Goal: Information Seeking & Learning: Learn about a topic

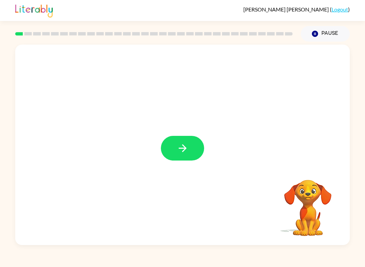
click at [177, 152] on icon "button" at bounding box center [183, 148] width 12 height 12
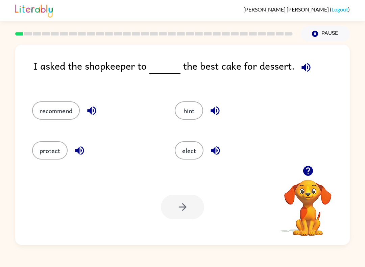
click at [45, 119] on button "recommend" at bounding box center [56, 110] width 48 height 18
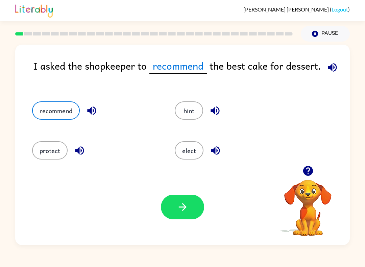
click at [184, 223] on div "Your browser must support playing .mp4 files to use Literably. Please try using…" at bounding box center [182, 207] width 334 height 76
click at [187, 214] on button "button" at bounding box center [182, 207] width 43 height 25
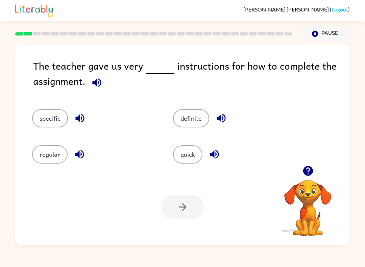
click at [196, 118] on button "definite" at bounding box center [191, 118] width 36 height 18
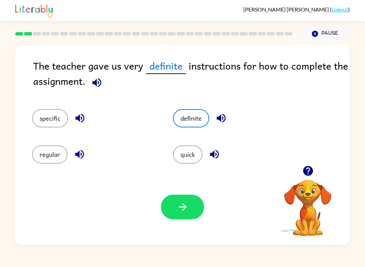
click at [56, 118] on button "specific" at bounding box center [50, 118] width 36 height 18
click at [190, 206] on button "button" at bounding box center [182, 207] width 43 height 25
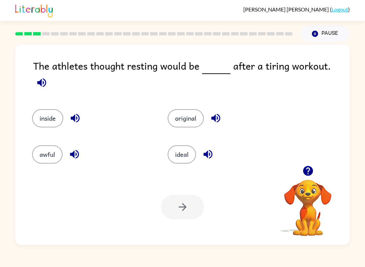
click at [52, 111] on button "inside" at bounding box center [47, 118] width 31 height 18
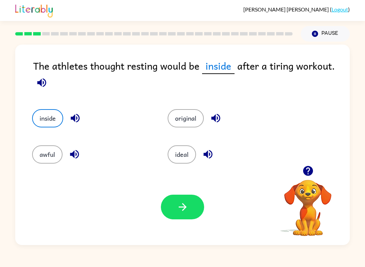
click at [177, 214] on button "button" at bounding box center [182, 207] width 43 height 25
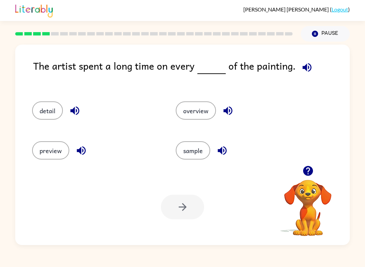
click at [315, 169] on button "button" at bounding box center [307, 170] width 17 height 17
click at [308, 166] on div "The artist spent a long time on every of the painting. detail overview preview …" at bounding box center [182, 145] width 334 height 200
click at [48, 103] on button "detail" at bounding box center [47, 110] width 31 height 18
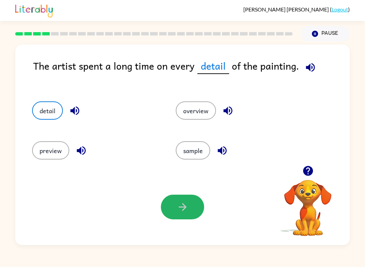
click at [188, 216] on button "button" at bounding box center [182, 207] width 43 height 25
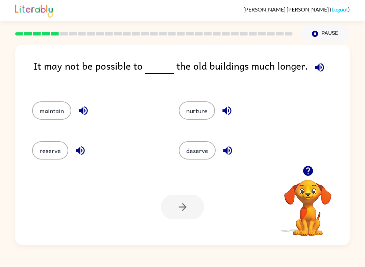
click at [70, 113] on button "maintain" at bounding box center [51, 110] width 39 height 18
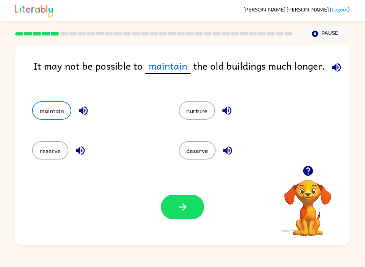
click at [178, 223] on div "Your browser must support playing .mp4 files to use Literably. Please try using…" at bounding box center [182, 207] width 334 height 76
click at [178, 208] on icon "button" at bounding box center [183, 207] width 12 height 12
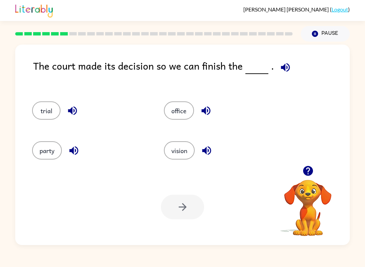
click at [181, 104] on button "office" at bounding box center [179, 110] width 30 height 18
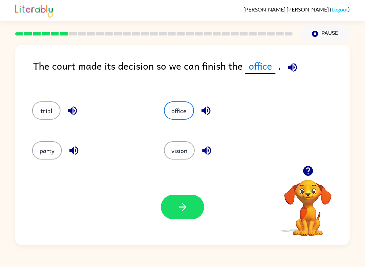
click at [181, 227] on div "Your browser must support playing .mp4 files to use Literably. Please try using…" at bounding box center [182, 207] width 334 height 76
click at [189, 217] on button "button" at bounding box center [182, 207] width 43 height 25
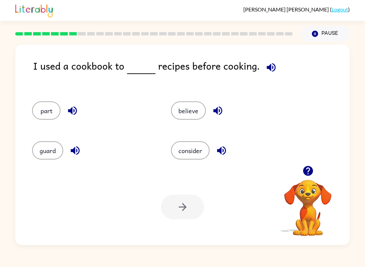
click at [198, 155] on button "consider" at bounding box center [190, 150] width 38 height 18
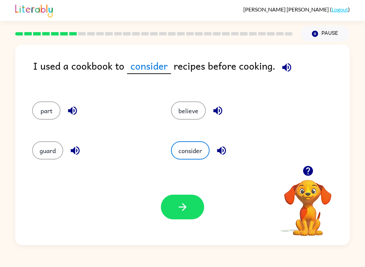
click at [185, 218] on button "button" at bounding box center [182, 207] width 43 height 25
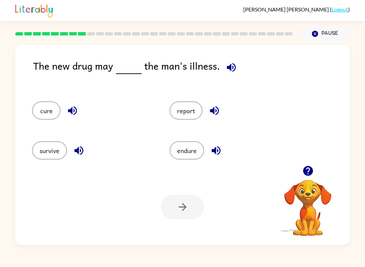
click at [223, 250] on div "[PERSON_NAME] ( Logout ) Pause Pause The new drug may the man's illness. cure r…" at bounding box center [182, 133] width 365 height 267
click at [46, 114] on button "cure" at bounding box center [46, 110] width 28 height 18
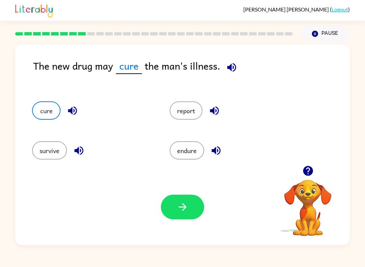
click at [195, 215] on button "button" at bounding box center [182, 207] width 43 height 25
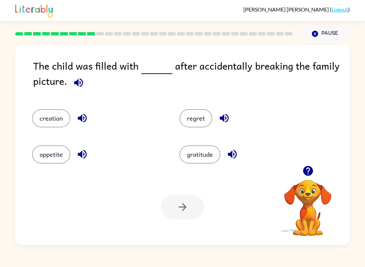
click at [205, 127] on button "regret" at bounding box center [195, 118] width 33 height 18
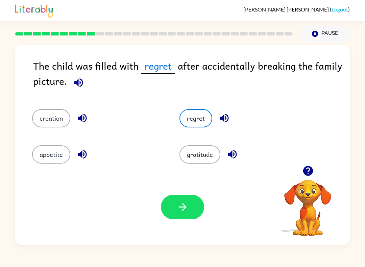
click at [168, 228] on div "Your browser must support playing .mp4 files to use Literably. Please try using…" at bounding box center [182, 207] width 334 height 76
click at [181, 208] on icon "button" at bounding box center [183, 207] width 12 height 12
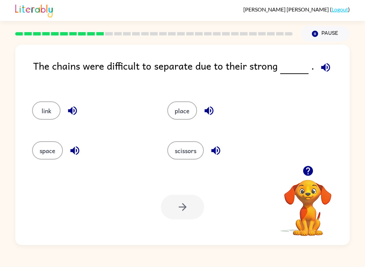
click at [195, 191] on div "Your browser must support playing .mp4 files to use Literably. Please try using…" at bounding box center [182, 207] width 334 height 76
click at [245, 90] on div "place" at bounding box center [221, 108] width 135 height 40
click at [260, 53] on div "The chains were difficult to separate due to their strong . link place space sc…" at bounding box center [182, 145] width 334 height 200
click at [300, 39] on div "Pause Pause" at bounding box center [325, 34] width 57 height 24
click at [188, 111] on button "place" at bounding box center [182, 110] width 30 height 18
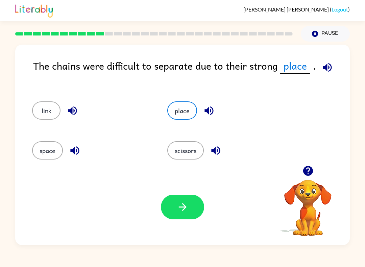
click at [178, 217] on button "button" at bounding box center [182, 207] width 43 height 25
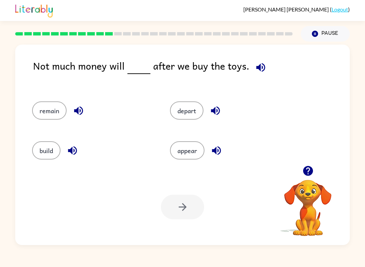
click at [191, 153] on button "appear" at bounding box center [187, 150] width 34 height 18
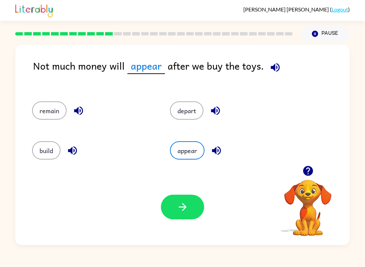
click at [59, 114] on button "remain" at bounding box center [49, 110] width 34 height 18
click at [210, 213] on div "Your browser must support playing .mp4 files to use Literably. Please try using…" at bounding box center [182, 207] width 334 height 76
click at [192, 208] on button "button" at bounding box center [182, 207] width 43 height 25
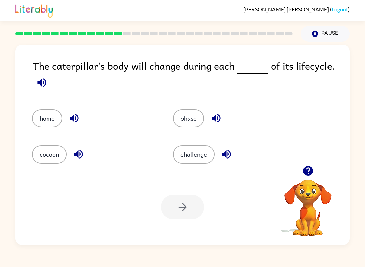
click at [185, 173] on div "Your browser must support playing .mp4 files to use Literably. Please try using…" at bounding box center [182, 207] width 334 height 76
click at [205, 162] on button "challenge" at bounding box center [194, 154] width 42 height 18
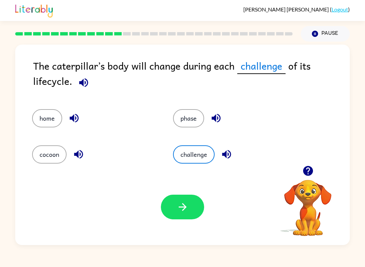
click at [191, 212] on button "button" at bounding box center [182, 207] width 43 height 25
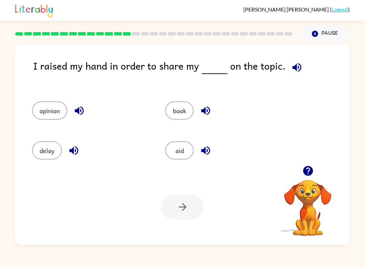
click at [53, 106] on button "opinion" at bounding box center [49, 110] width 35 height 18
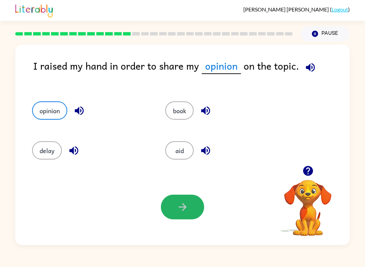
click at [181, 219] on button "button" at bounding box center [182, 207] width 43 height 25
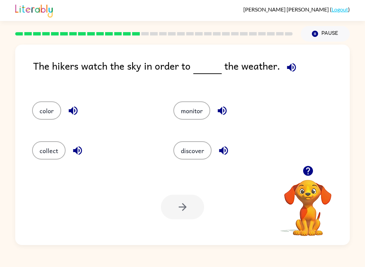
click at [192, 151] on button "discover" at bounding box center [192, 150] width 38 height 18
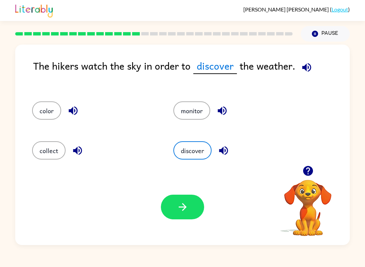
click at [177, 205] on icon "button" at bounding box center [183, 207] width 12 height 12
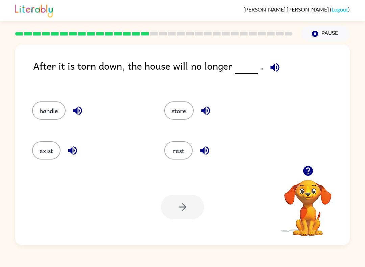
click at [45, 144] on button "exist" at bounding box center [46, 150] width 28 height 18
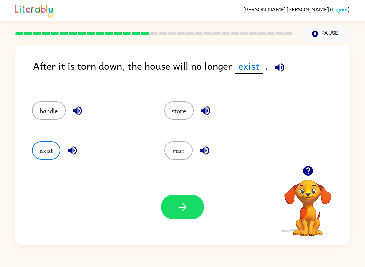
click at [168, 208] on button "button" at bounding box center [182, 207] width 43 height 25
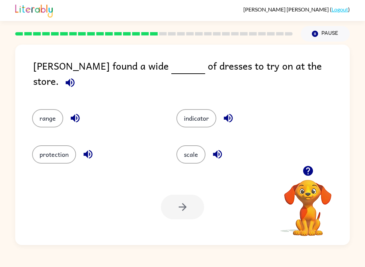
click at [52, 118] on button "range" at bounding box center [47, 118] width 31 height 18
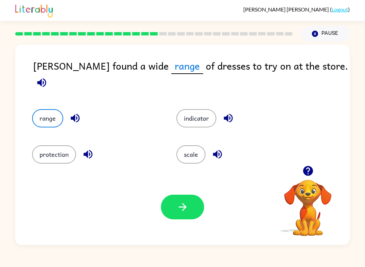
click at [180, 212] on icon "button" at bounding box center [183, 207] width 12 height 12
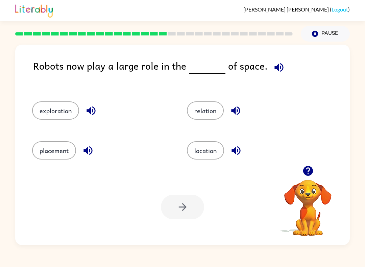
click at [210, 262] on div "[PERSON_NAME] ( Logout ) Pause Pause Robots now play a large role in the of spa…" at bounding box center [182, 133] width 365 height 267
click at [200, 158] on button "location" at bounding box center [205, 150] width 37 height 18
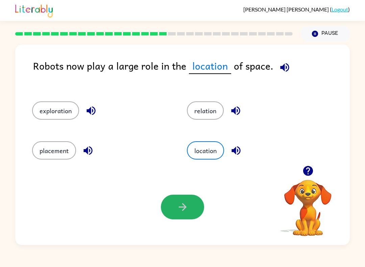
click at [167, 205] on button "button" at bounding box center [182, 207] width 43 height 25
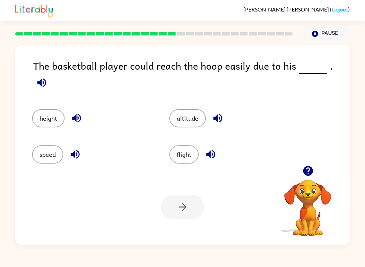
click at [326, 174] on div at bounding box center [308, 170] width 68 height 17
click at [309, 176] on icon "button" at bounding box center [308, 171] width 10 height 10
click at [51, 149] on button "speed" at bounding box center [47, 154] width 31 height 18
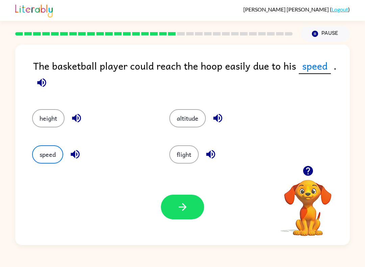
click at [179, 214] on button "button" at bounding box center [182, 207] width 43 height 25
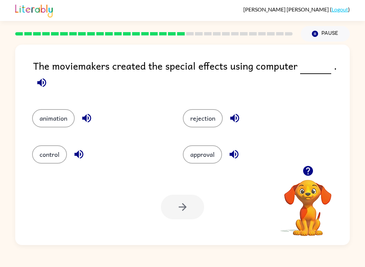
click at [52, 115] on button "animation" at bounding box center [53, 118] width 43 height 18
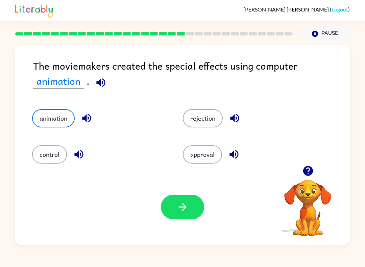
click at [176, 216] on button "button" at bounding box center [182, 207] width 43 height 25
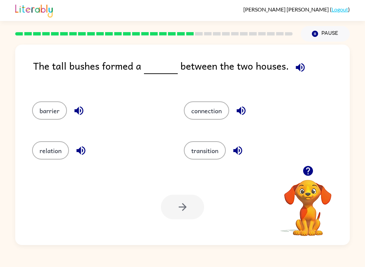
click at [216, 106] on button "connection" at bounding box center [206, 110] width 45 height 18
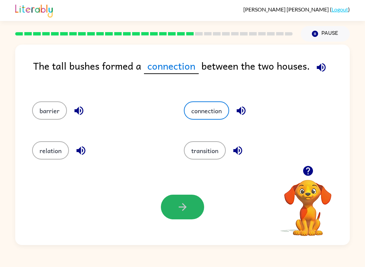
click at [187, 208] on icon "button" at bounding box center [183, 207] width 12 height 12
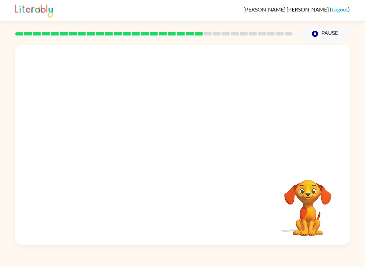
click at [128, 250] on div "[PERSON_NAME] ( Logout ) Pause Pause Your browser must support playing .mp4 fil…" at bounding box center [182, 133] width 365 height 267
click at [177, 125] on div at bounding box center [182, 145] width 334 height 200
click at [198, 148] on button "button" at bounding box center [182, 148] width 43 height 25
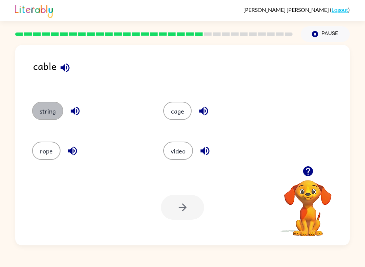
click at [49, 109] on button "string" at bounding box center [47, 110] width 31 height 18
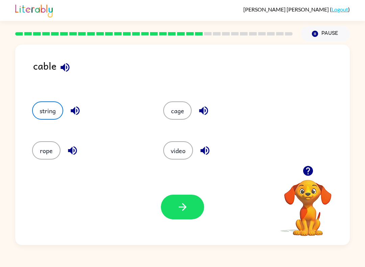
click at [172, 218] on button "button" at bounding box center [182, 207] width 43 height 25
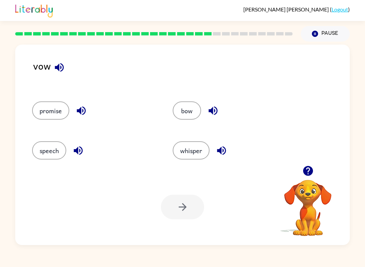
click at [60, 68] on icon "button" at bounding box center [59, 67] width 12 height 12
click at [194, 107] on button "bow" at bounding box center [187, 110] width 28 height 18
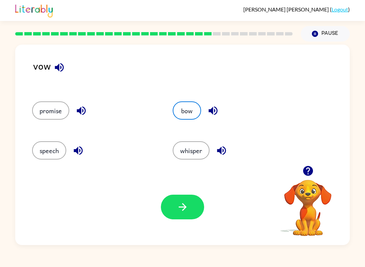
click at [216, 110] on icon "button" at bounding box center [213, 111] width 12 height 12
click at [190, 107] on button "bow" at bounding box center [187, 110] width 28 height 18
click at [197, 110] on button "bow" at bounding box center [187, 110] width 28 height 18
click at [192, 114] on button "bow" at bounding box center [187, 110] width 28 height 18
click at [221, 109] on button "button" at bounding box center [212, 110] width 17 height 17
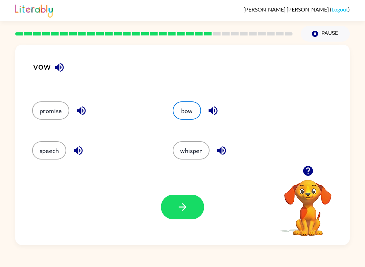
click at [223, 148] on icon "button" at bounding box center [221, 151] width 12 height 12
click at [228, 151] on button "button" at bounding box center [221, 150] width 17 height 17
click at [79, 157] on button "button" at bounding box center [78, 150] width 17 height 17
click at [86, 107] on icon "button" at bounding box center [81, 111] width 12 height 12
click at [178, 16] on div "[PERSON_NAME] ( Logout )" at bounding box center [182, 10] width 334 height 21
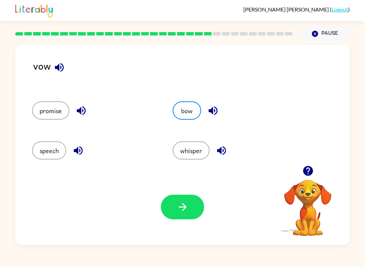
click at [35, 87] on div "vow" at bounding box center [191, 73] width 316 height 30
click at [56, 67] on icon "button" at bounding box center [59, 67] width 9 height 9
click at [56, 113] on button "promise" at bounding box center [50, 110] width 37 height 18
click at [187, 206] on icon "button" at bounding box center [183, 207] width 12 height 12
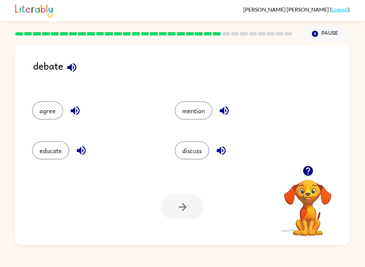
click at [186, 152] on button "discuss" at bounding box center [192, 150] width 34 height 18
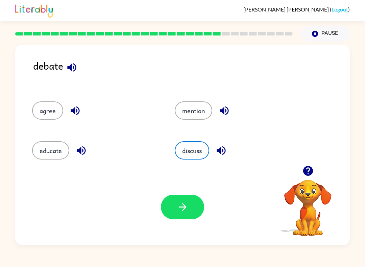
click at [180, 214] on button "button" at bounding box center [182, 207] width 43 height 25
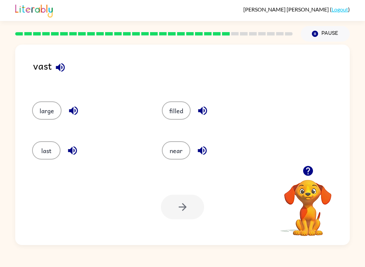
click at [181, 115] on button "filled" at bounding box center [176, 110] width 29 height 18
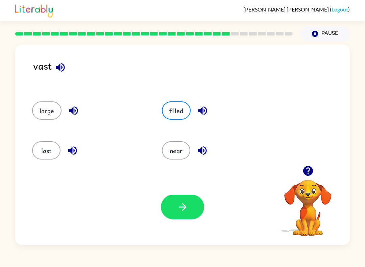
click at [190, 216] on button "button" at bounding box center [182, 207] width 43 height 25
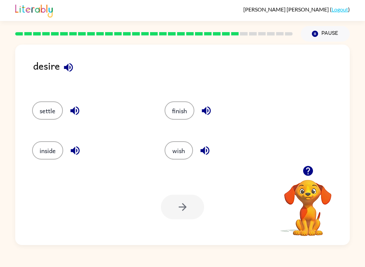
click at [179, 151] on button "wish" at bounding box center [178, 150] width 28 height 18
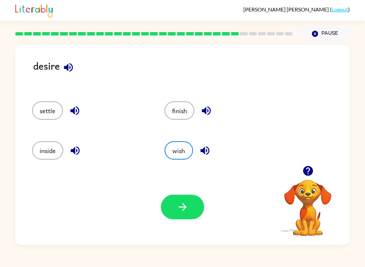
click at [186, 206] on icon "button" at bounding box center [183, 207] width 12 height 12
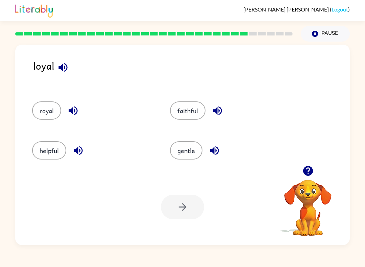
click at [50, 112] on button "royal" at bounding box center [46, 110] width 29 height 18
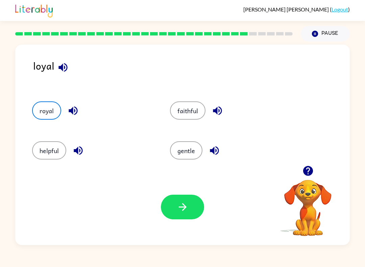
click at [191, 213] on button "button" at bounding box center [182, 207] width 43 height 25
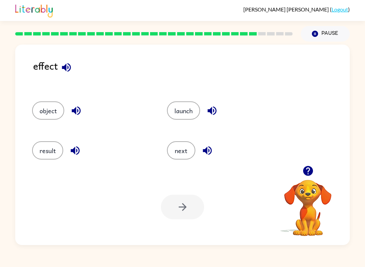
click at [46, 159] on button "result" at bounding box center [47, 150] width 31 height 18
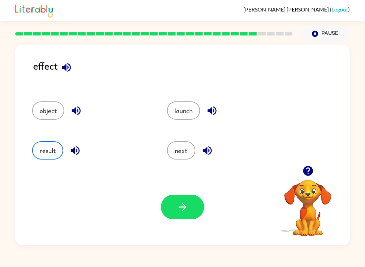
click at [191, 209] on button "button" at bounding box center [182, 207] width 43 height 25
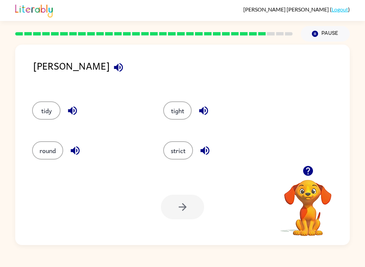
click at [186, 157] on button "strict" at bounding box center [178, 150] width 30 height 18
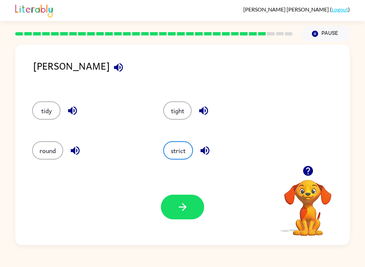
click at [179, 209] on icon "button" at bounding box center [183, 207] width 12 height 12
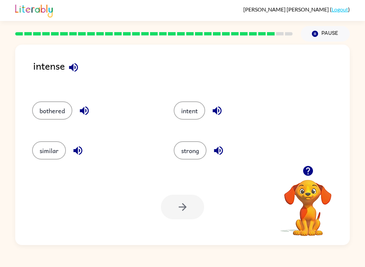
click at [192, 157] on button "strong" at bounding box center [190, 150] width 33 height 18
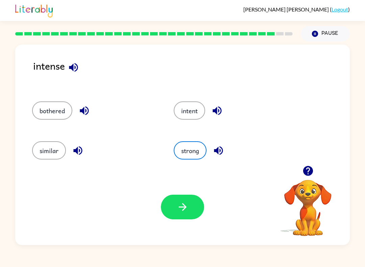
click at [180, 209] on icon "button" at bounding box center [183, 207] width 12 height 12
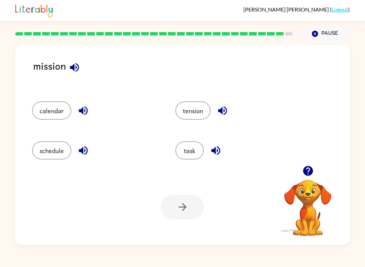
click at [200, 149] on button "task" at bounding box center [189, 150] width 28 height 18
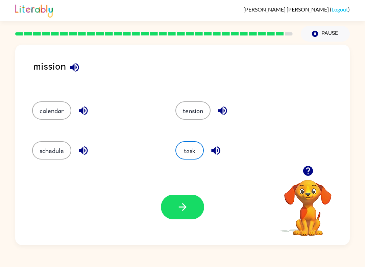
click at [186, 210] on icon "button" at bounding box center [183, 207] width 12 height 12
